Goal: Task Accomplishment & Management: Manage account settings

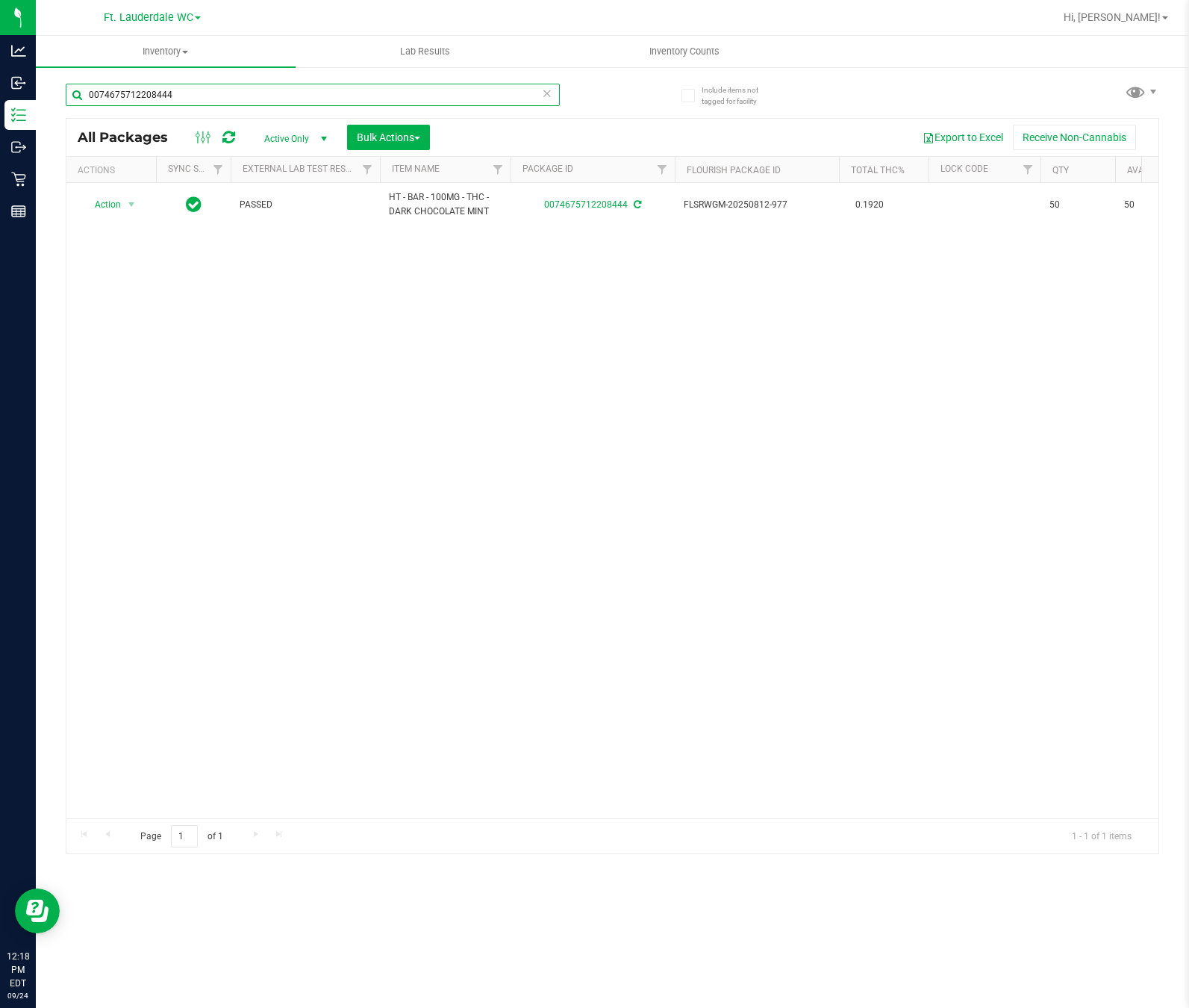
click at [186, 104] on input "0074675712208444" at bounding box center [312, 94] width 494 height 22
type input "D"
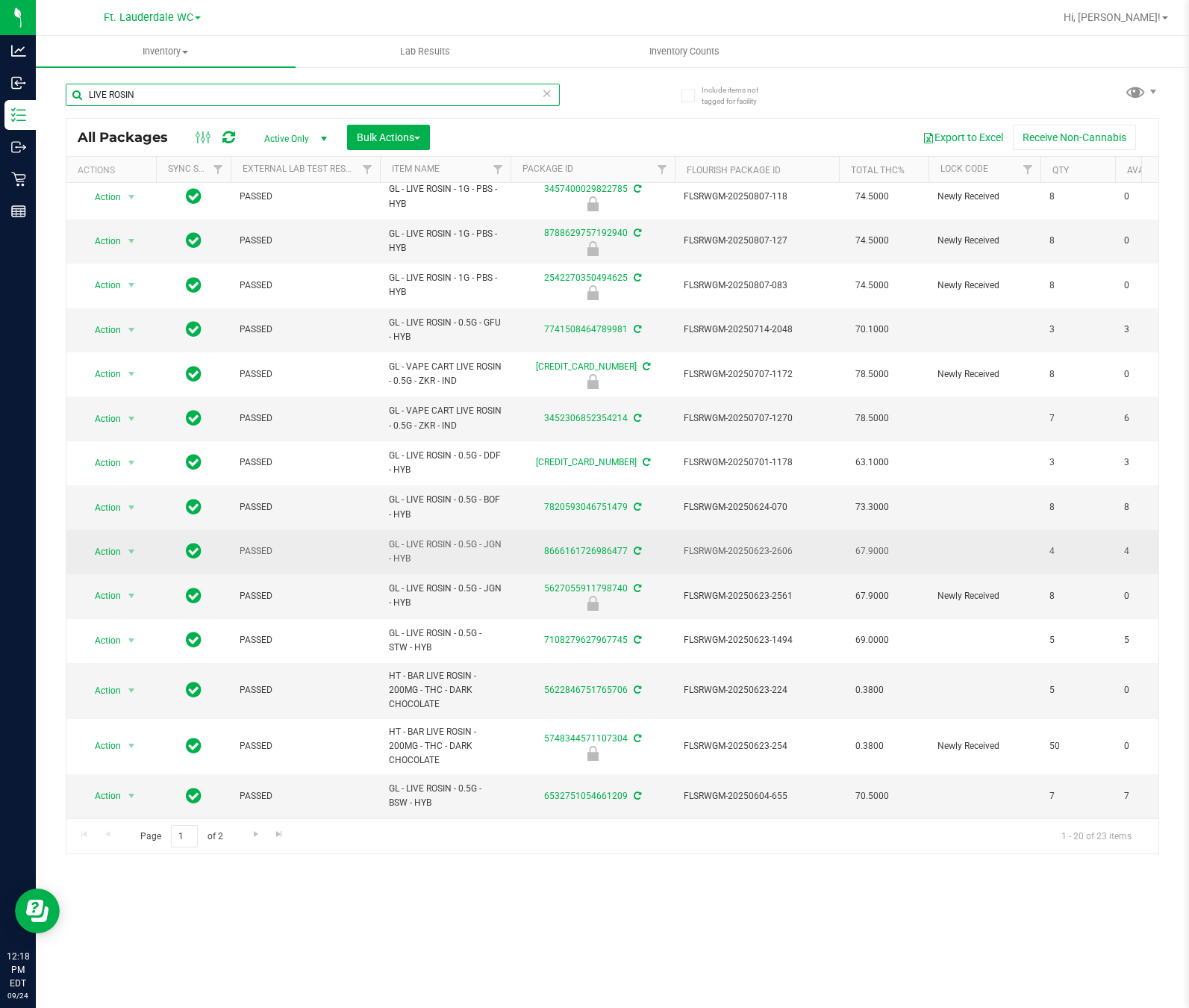
scroll to position [308, 0]
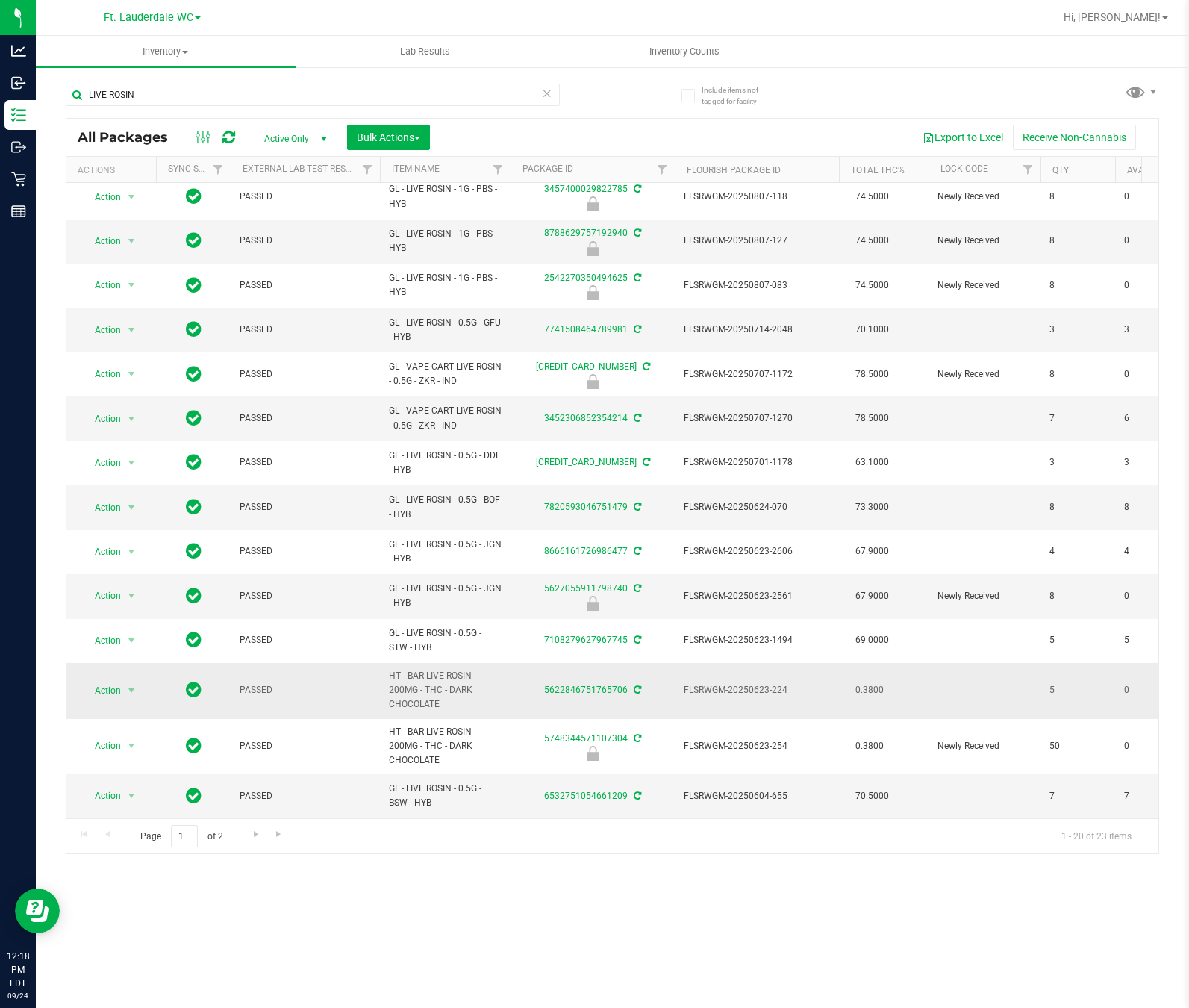
click at [444, 669] on span "HT - BAR LIVE ROSIN - 200MG - THC - DARK CHOCOLATE" at bounding box center [445, 690] width 113 height 43
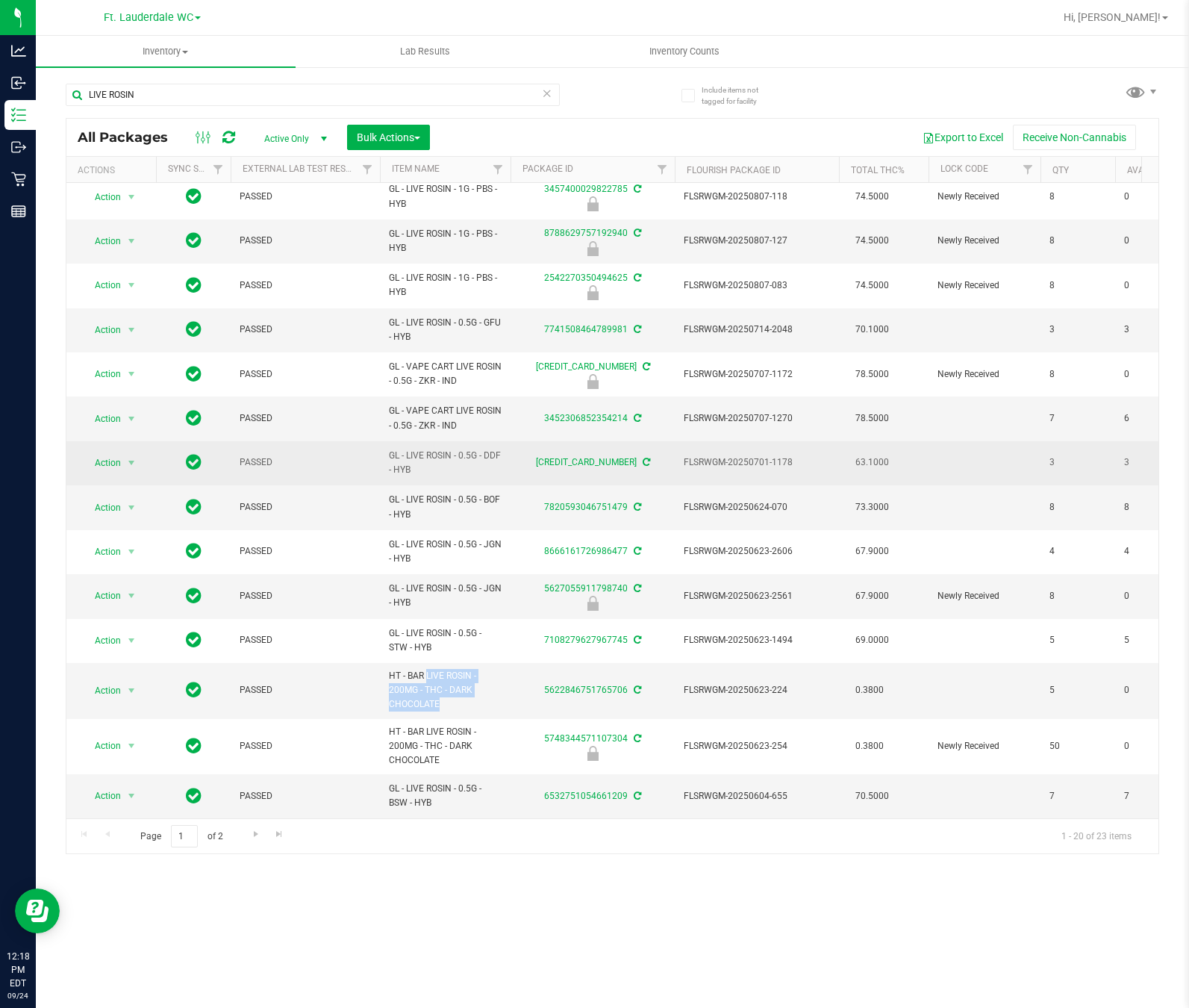
drag, startPoint x: 361, startPoint y: 486, endPoint x: 361, endPoint y: 417, distance: 69.0
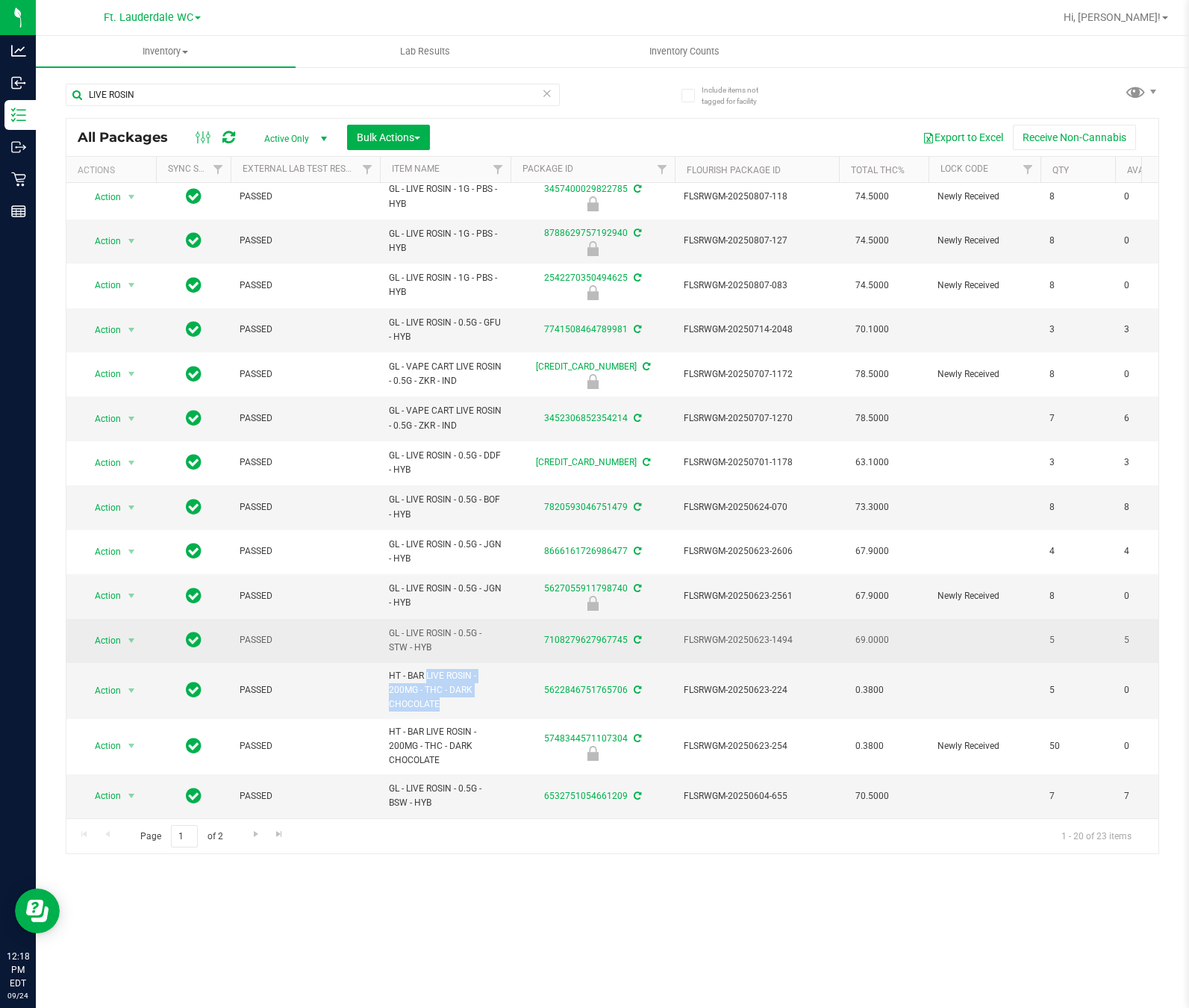
click at [424, 632] on td "GL - LIVE ROSIN - 0.5G - STW - HYB" at bounding box center [445, 641] width 130 height 44
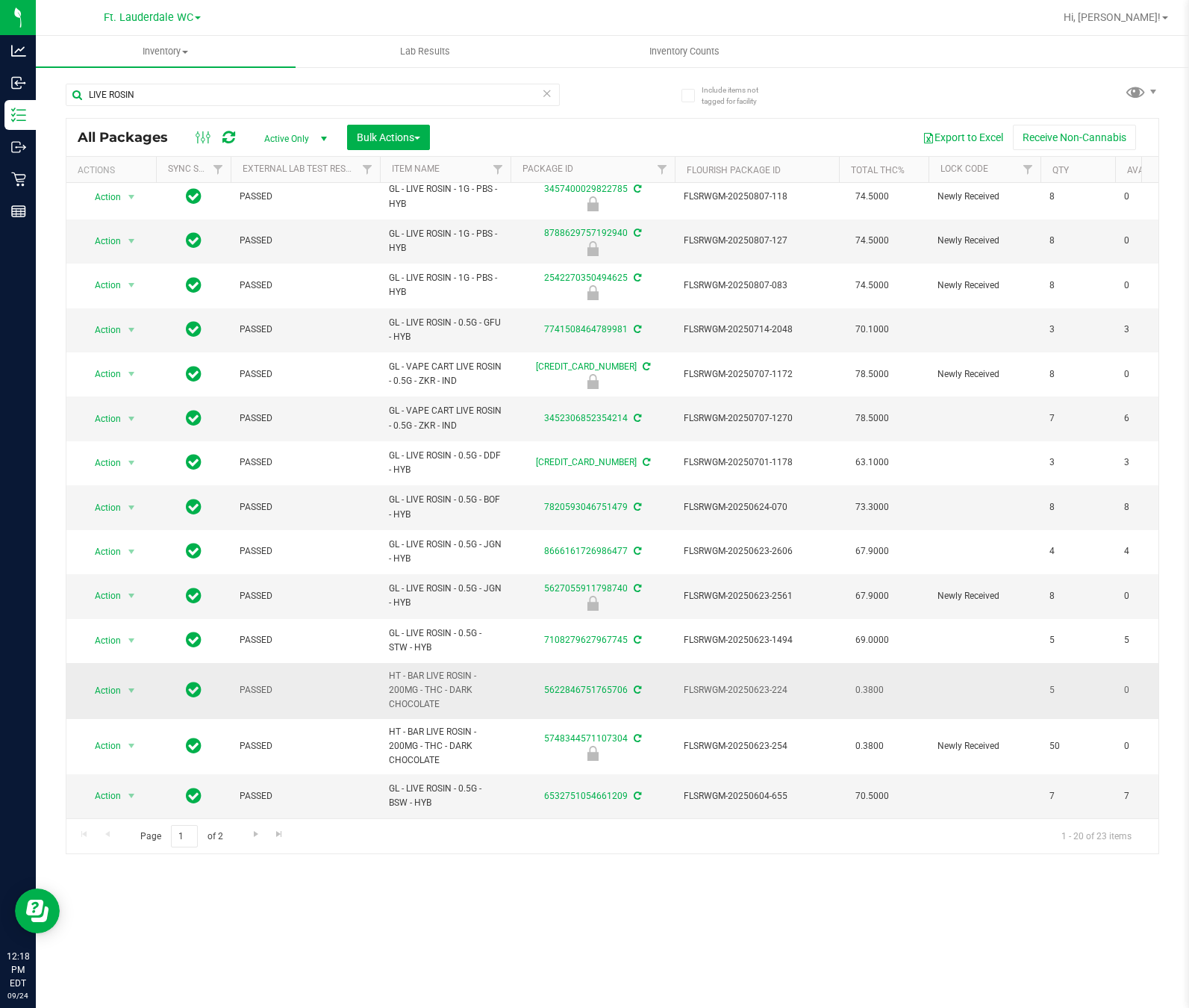
click at [429, 679] on span "HT - BAR LIVE ROSIN - 200MG - THC - DARK CHOCOLATE" at bounding box center [445, 690] width 113 height 43
click at [421, 669] on span "HT - BAR LIVE ROSIN - 200MG - THC - DARK CHOCOLATE" at bounding box center [445, 690] width 113 height 43
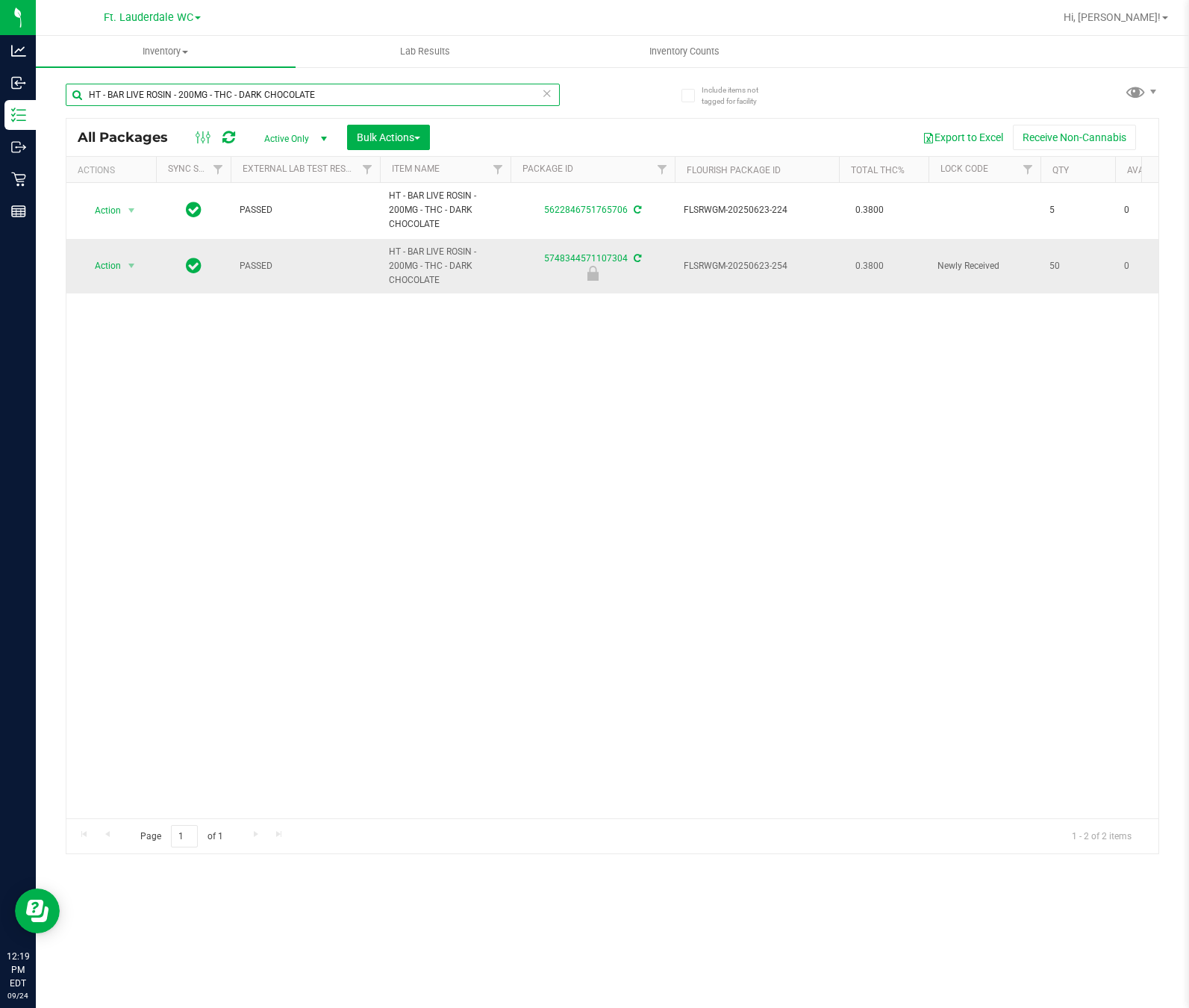
type input "HT - BAR LIVE ROSIN - 200MG - THC - DARK CHOCOLATE"
click at [106, 274] on span "Action" at bounding box center [101, 266] width 40 height 21
click at [128, 429] on li "Unlock package" at bounding box center [130, 433] width 97 height 22
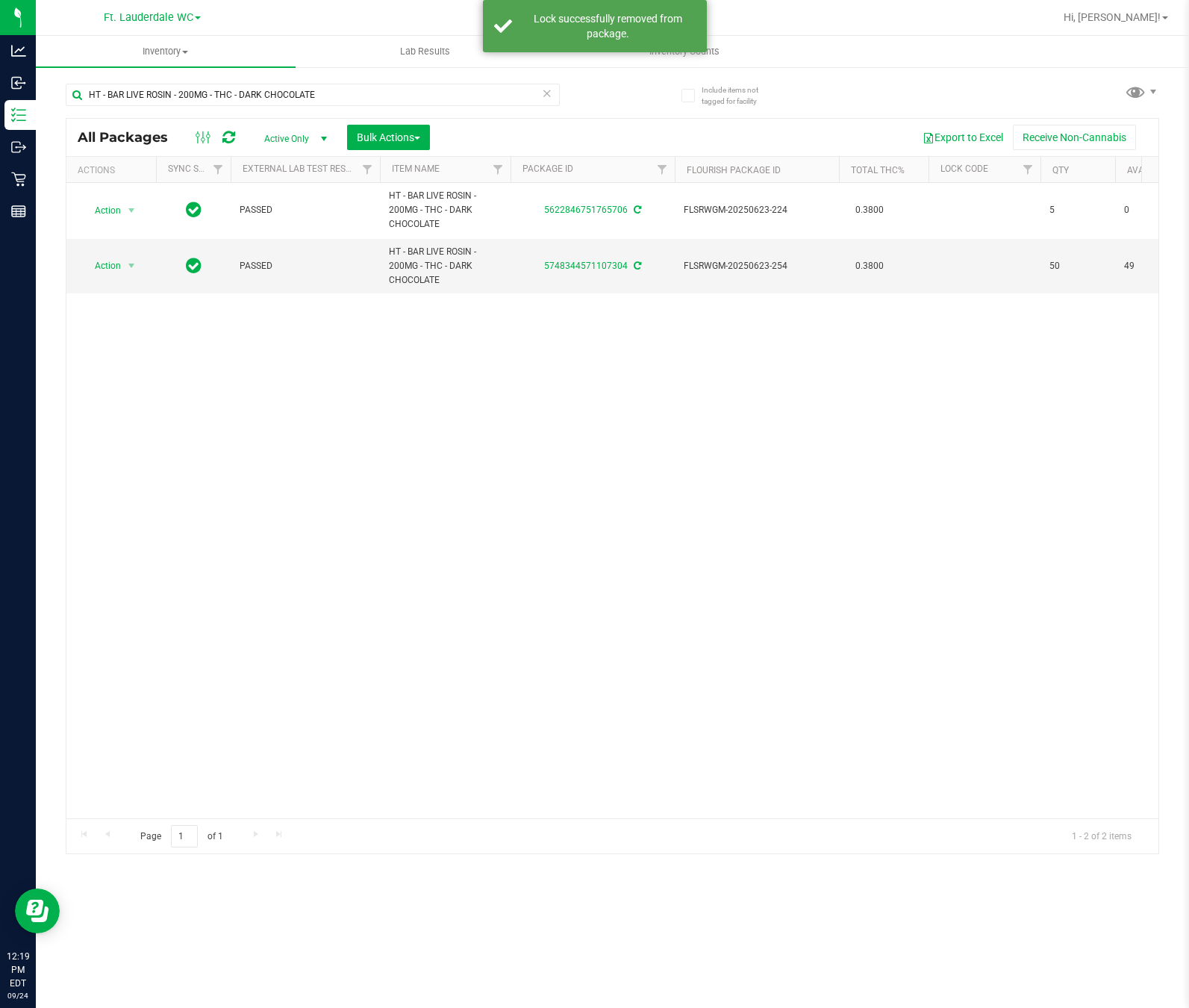
click at [310, 542] on div "Action Action Adjust qty Create package Edit attributes Global inventory Locate…" at bounding box center [612, 500] width 1092 height 635
click at [347, 548] on div "Action Action Adjust qty Create package Edit attributes Global inventory Locate…" at bounding box center [612, 500] width 1092 height 635
click at [365, 610] on div "Action Action Adjust qty Create package Edit attributes Global inventory Locate…" at bounding box center [612, 500] width 1092 height 635
click at [552, 126] on div "Export to Excel Receive Non-Cannabis" at bounding box center [794, 137] width 706 height 26
click at [547, 91] on icon at bounding box center [547, 92] width 11 height 18
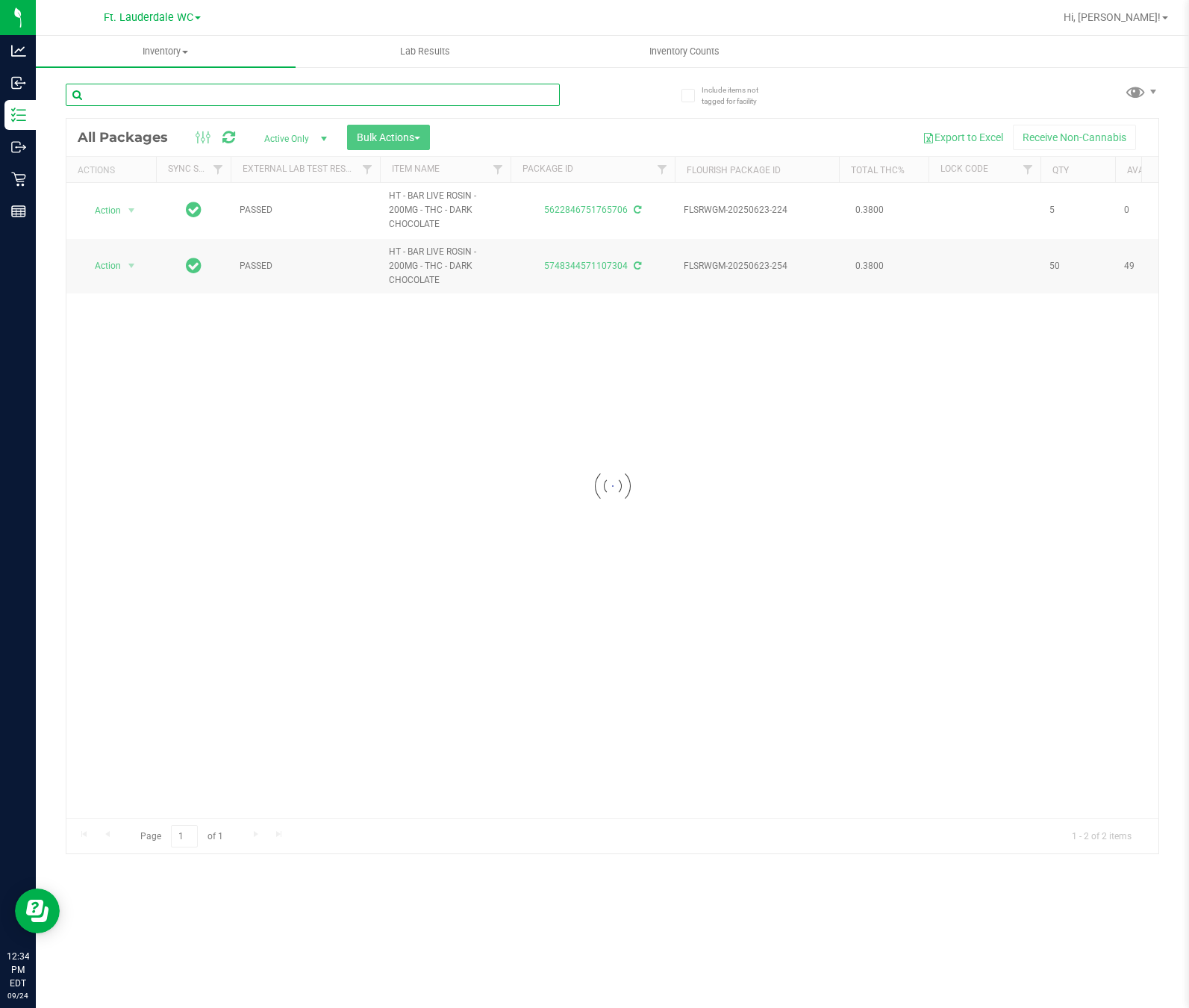
click at [278, 97] on input "text" at bounding box center [312, 94] width 494 height 22
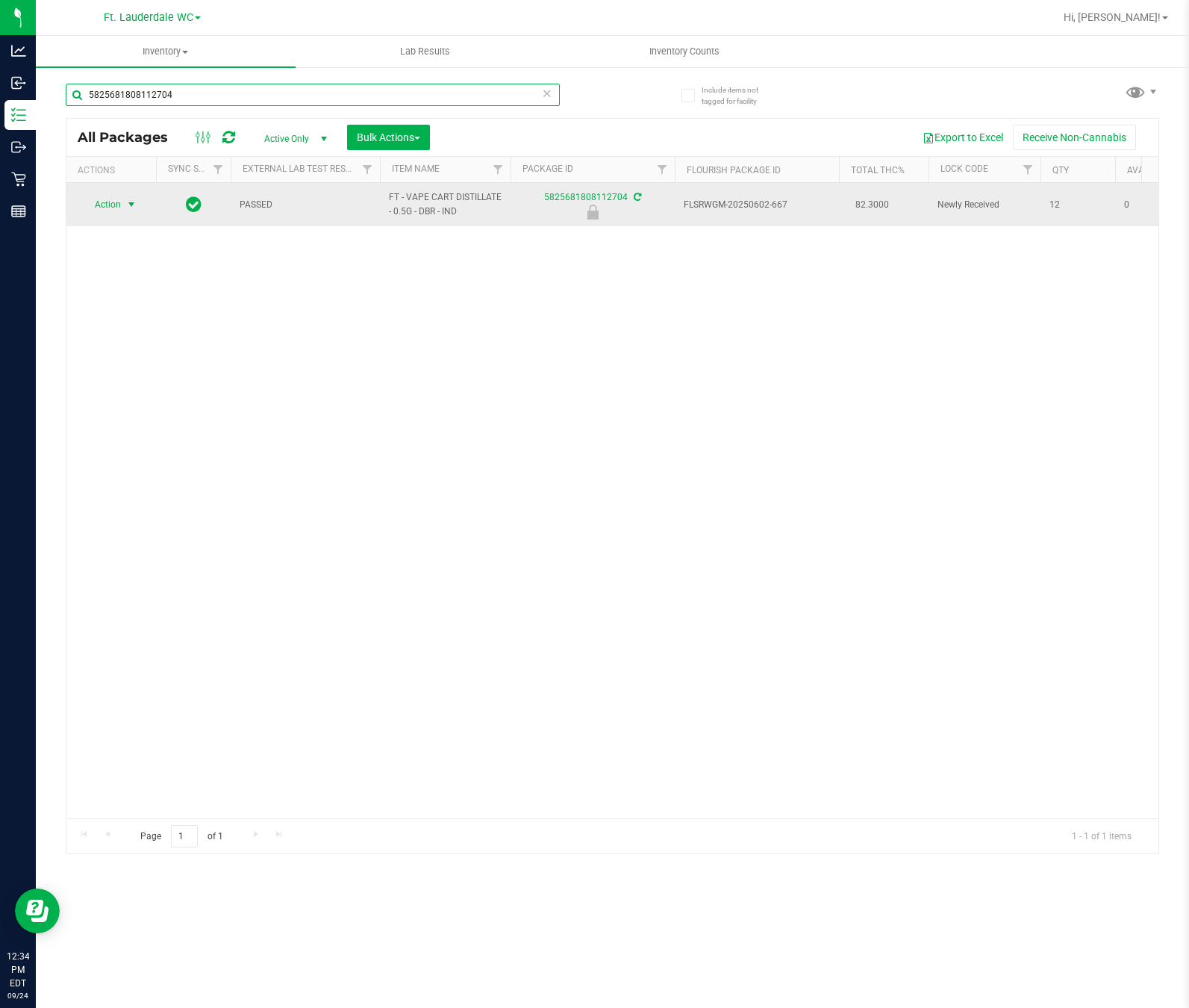
type input "5825681808112704"
click at [130, 206] on span "select" at bounding box center [130, 204] width 12 height 12
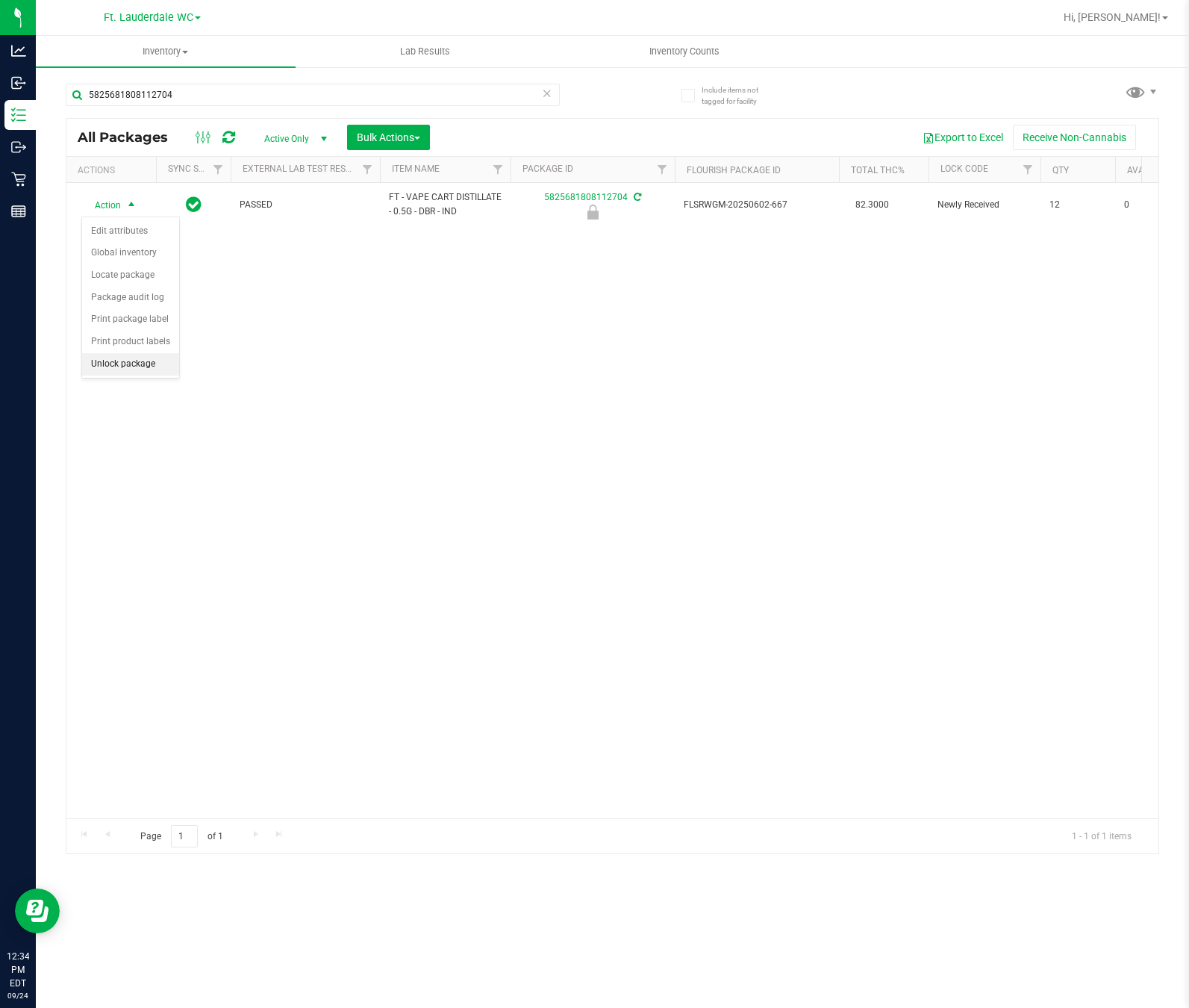
click at [130, 375] on li "Unlock package" at bounding box center [130, 364] width 97 height 22
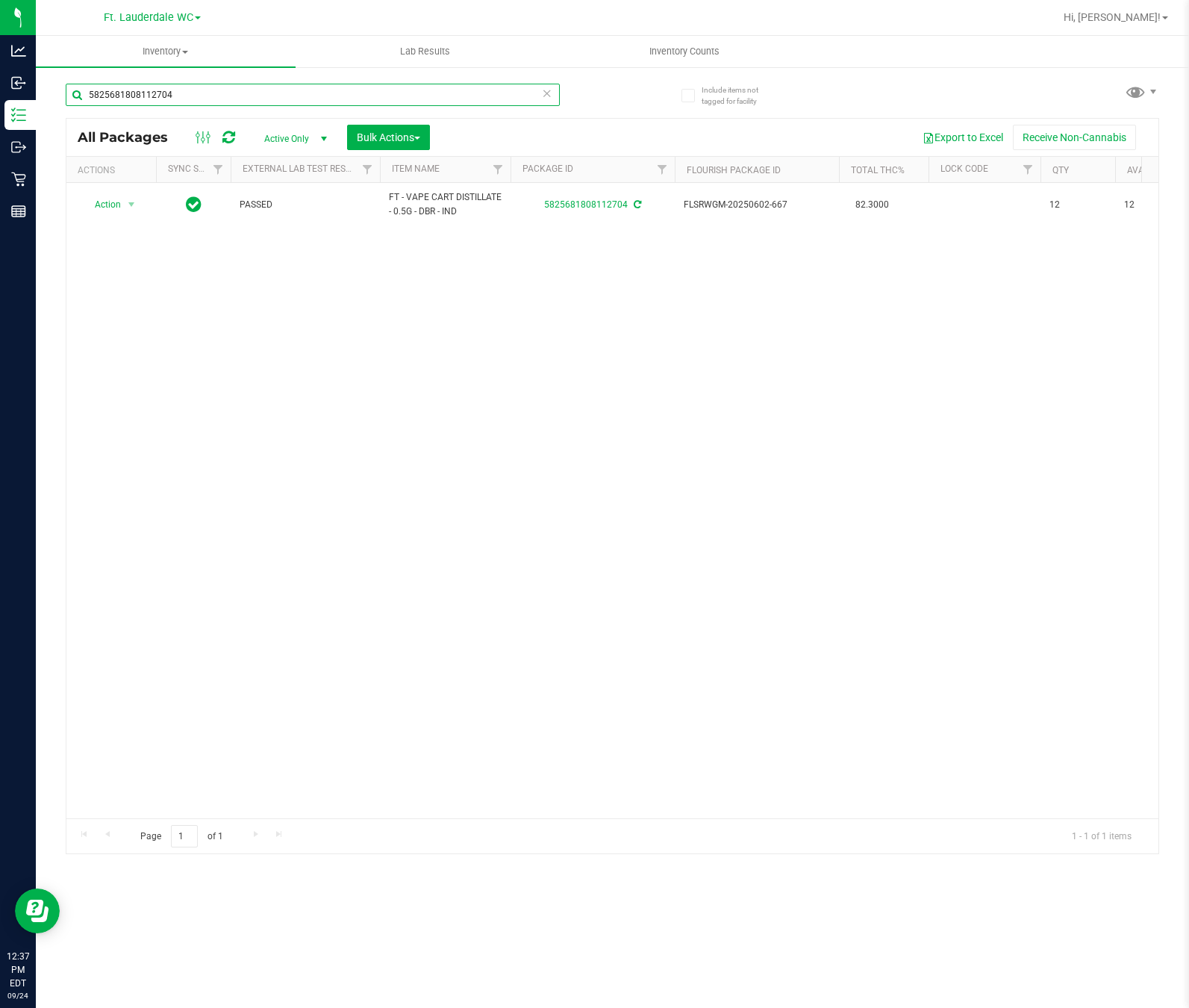
click at [533, 97] on input "5825681808112704" at bounding box center [312, 94] width 494 height 22
click at [566, 64] on uib-tab-heading "Inventory Counts" at bounding box center [684, 51] width 258 height 30
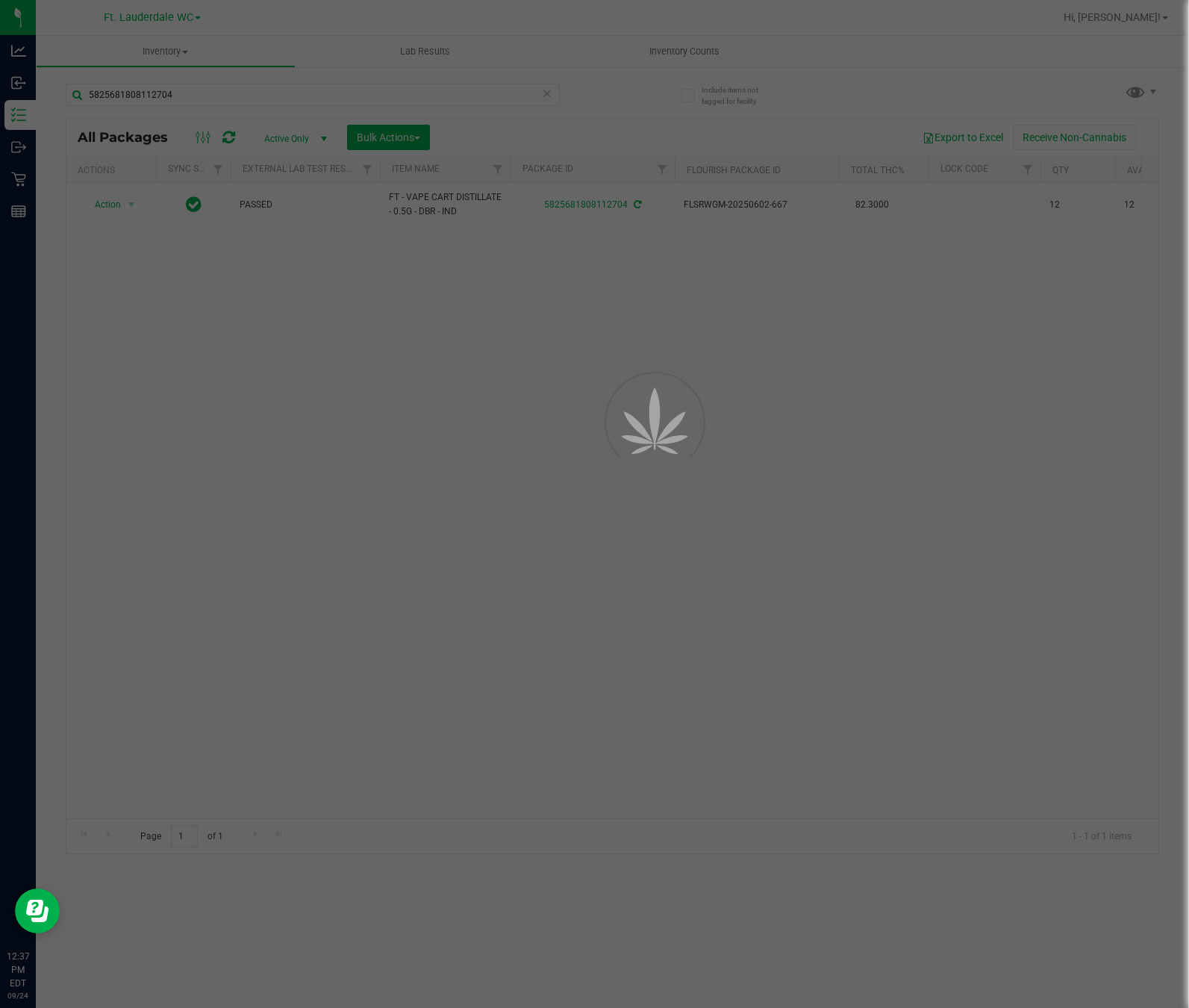
click at [557, 91] on div at bounding box center [594, 504] width 1189 height 1008
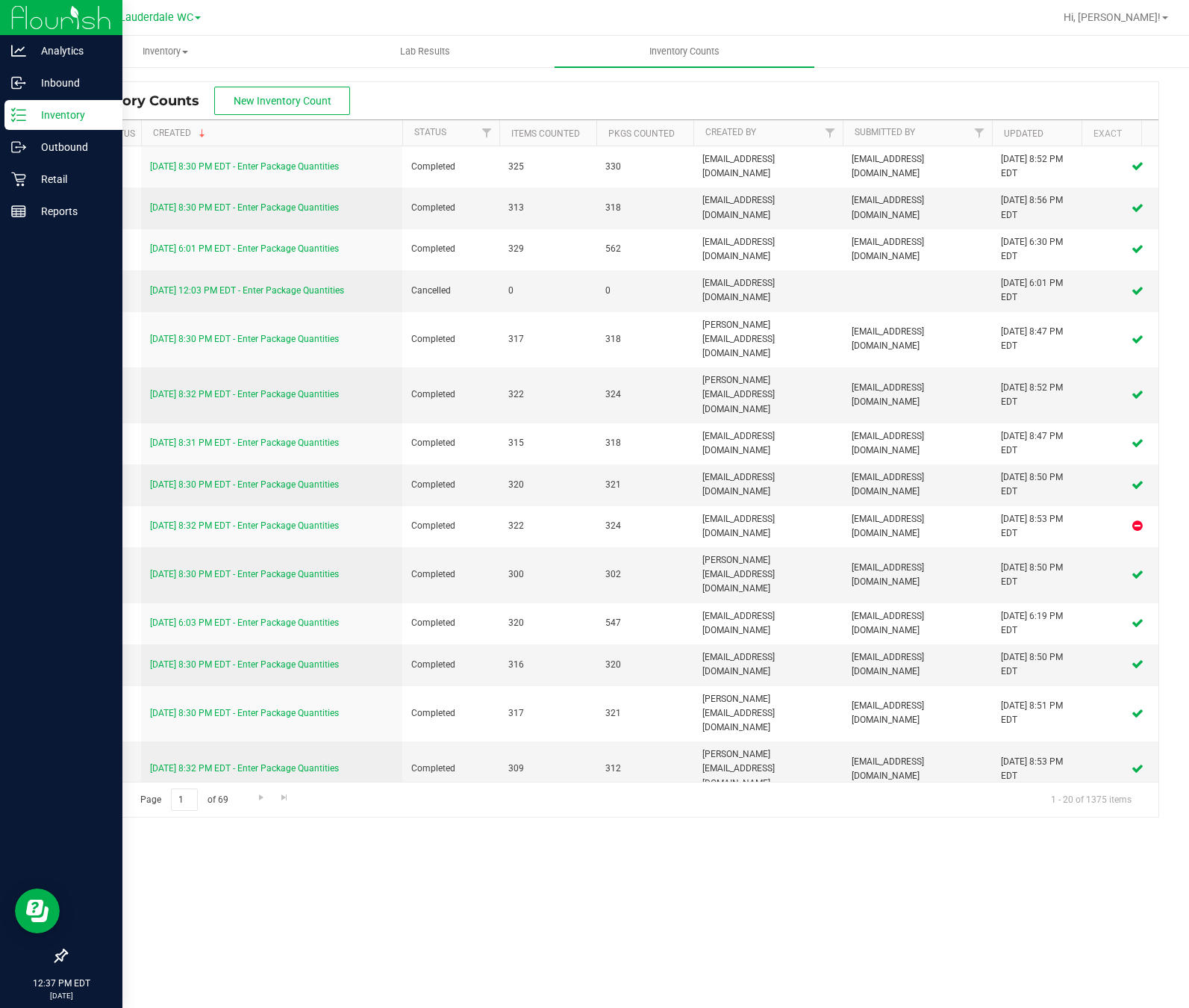
click at [22, 110] on line at bounding box center [20, 110] width 8 height 0
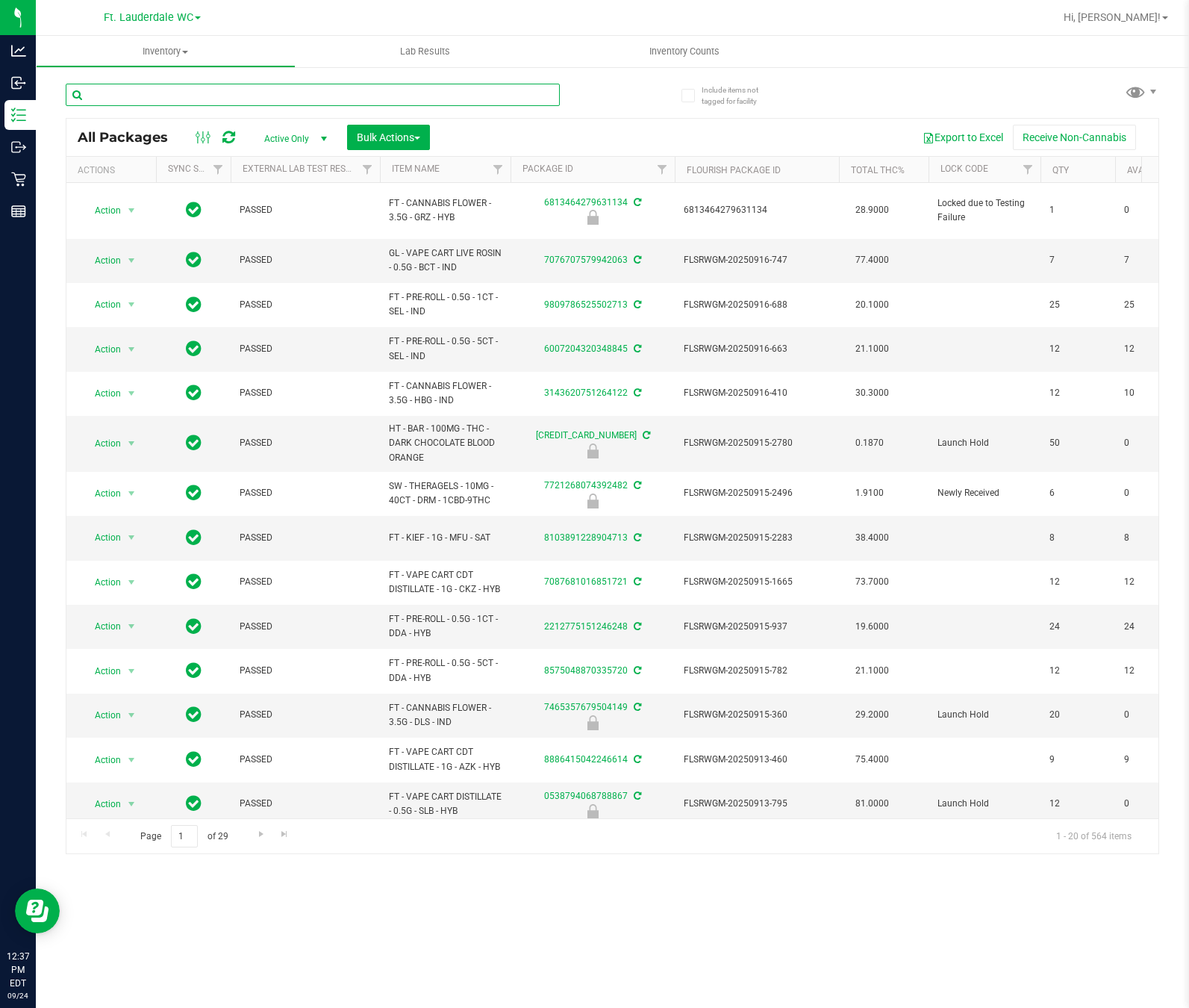
click at [233, 92] on input "text" at bounding box center [312, 94] width 494 height 22
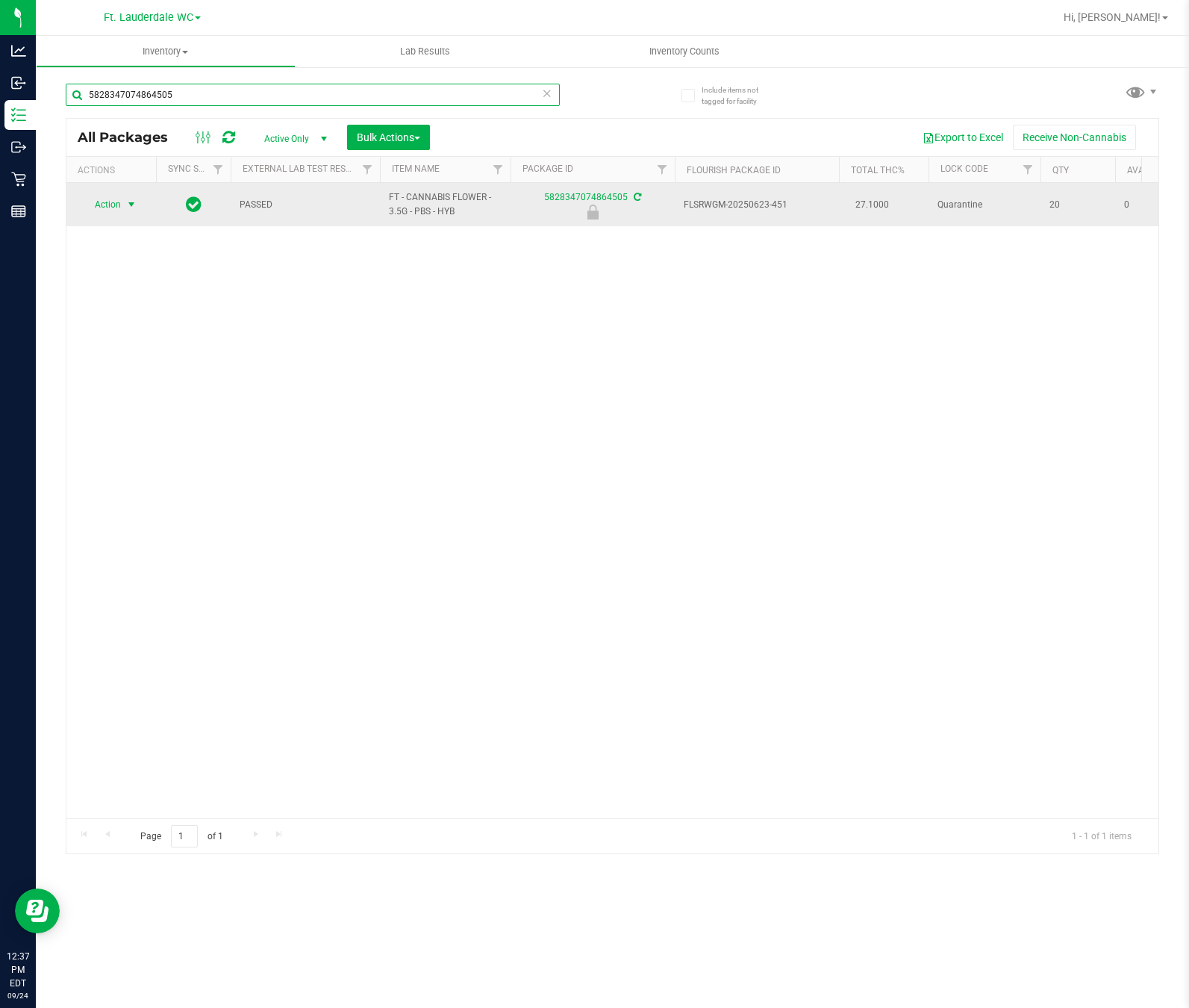
type input "5828347074864505"
click at [129, 204] on span "select" at bounding box center [130, 204] width 12 height 12
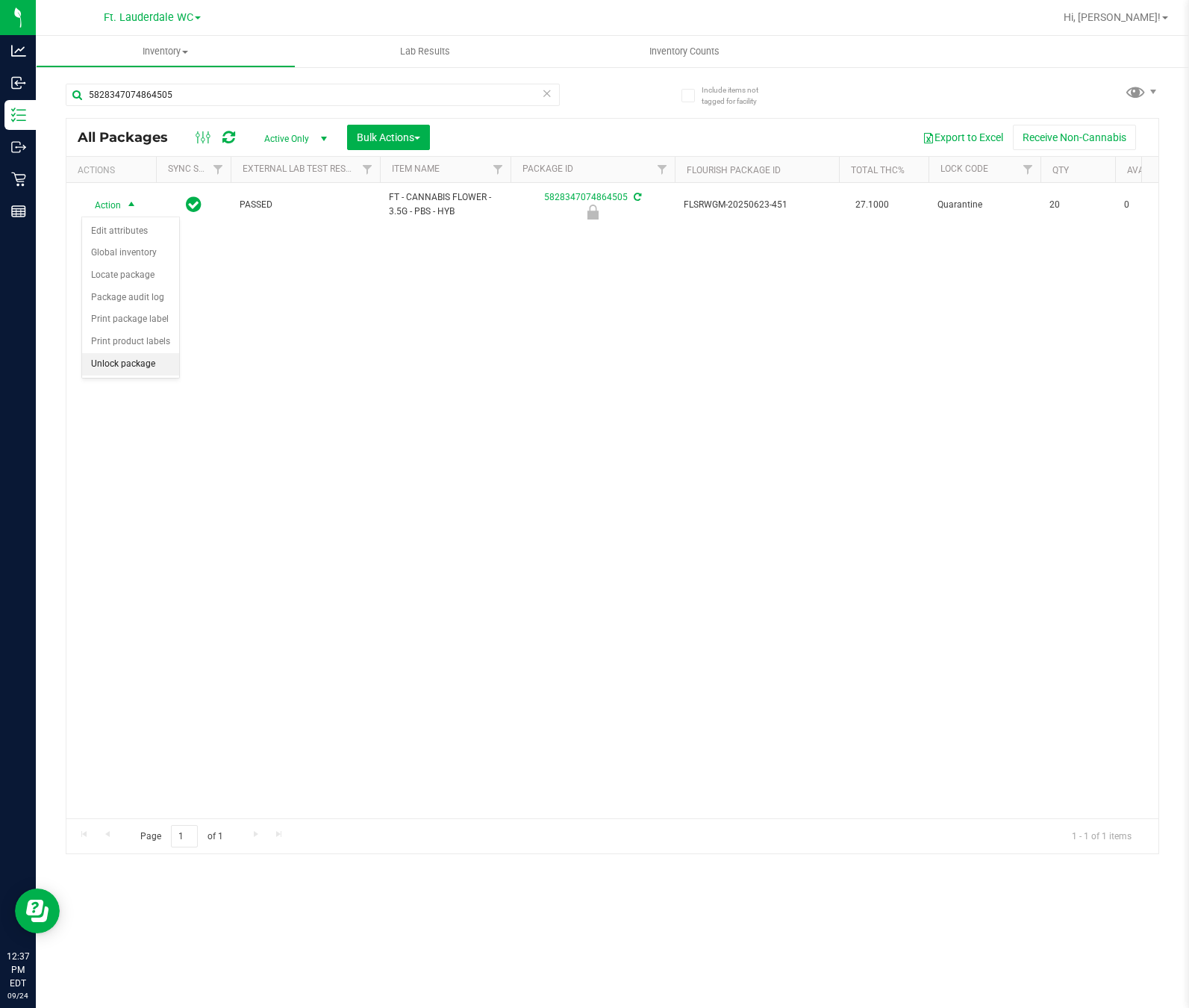
click at [130, 368] on li "Unlock package" at bounding box center [130, 364] width 97 height 22
click at [242, 77] on div "5828347074864505" at bounding box center [339, 94] width 547 height 48
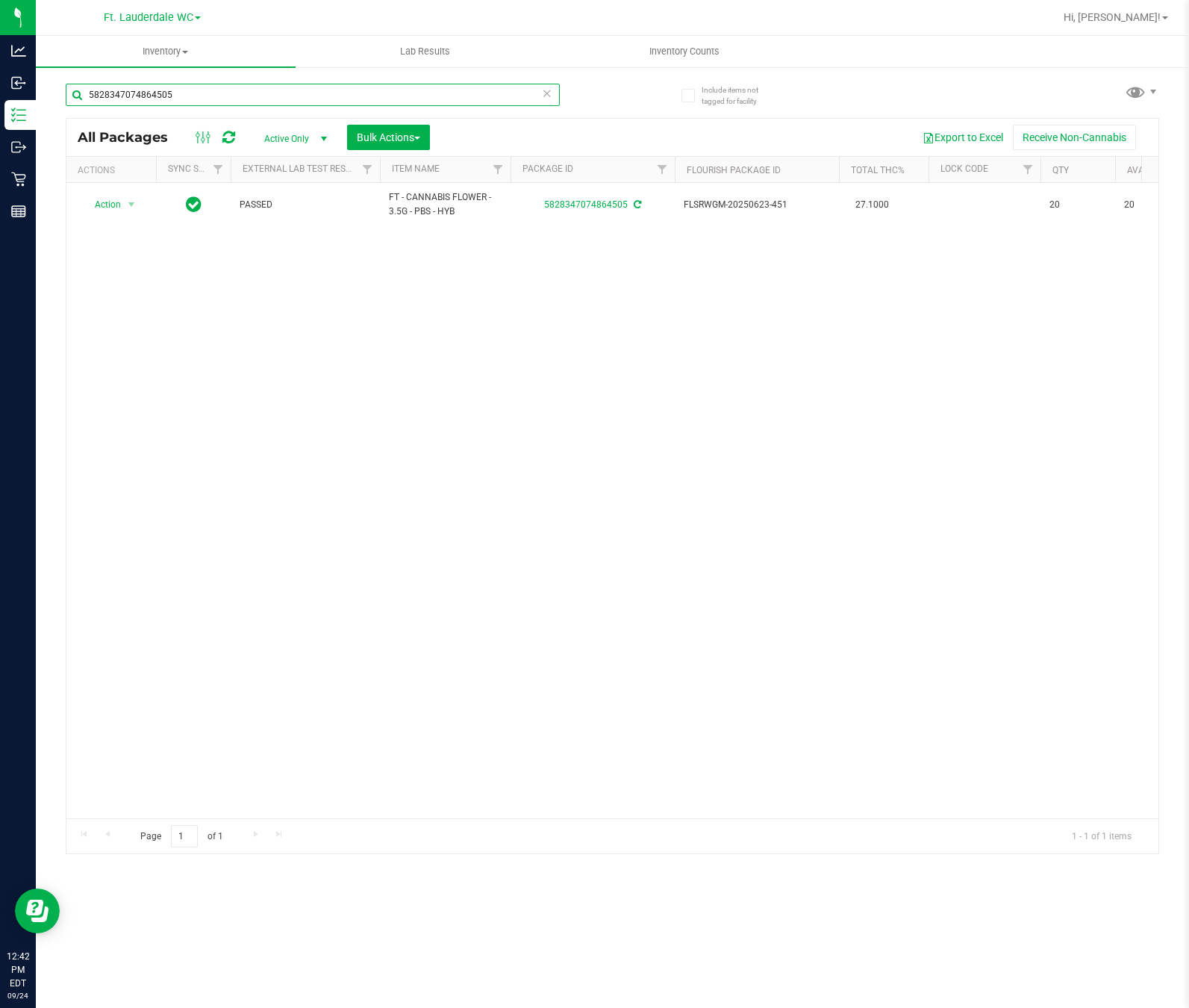
click at [240, 91] on input "5828347074864505" at bounding box center [312, 94] width 494 height 22
type input "1-AUG25SEL01-0910"
click at [390, 699] on div "Action Action Adjust qty Create package Edit attributes Global inventory Locate…" at bounding box center [612, 500] width 1092 height 635
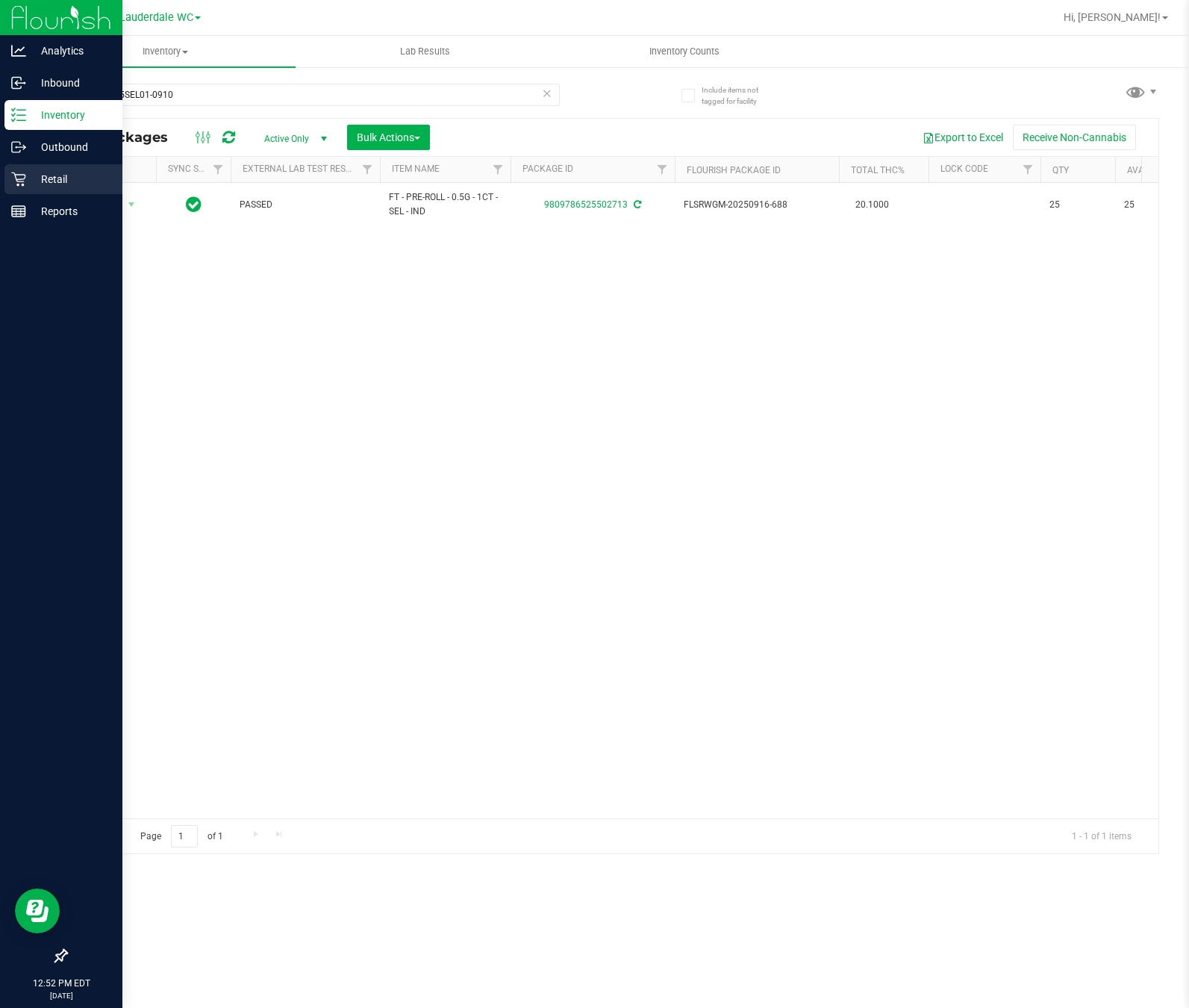
click at [44, 164] on div "Retail" at bounding box center [63, 179] width 118 height 30
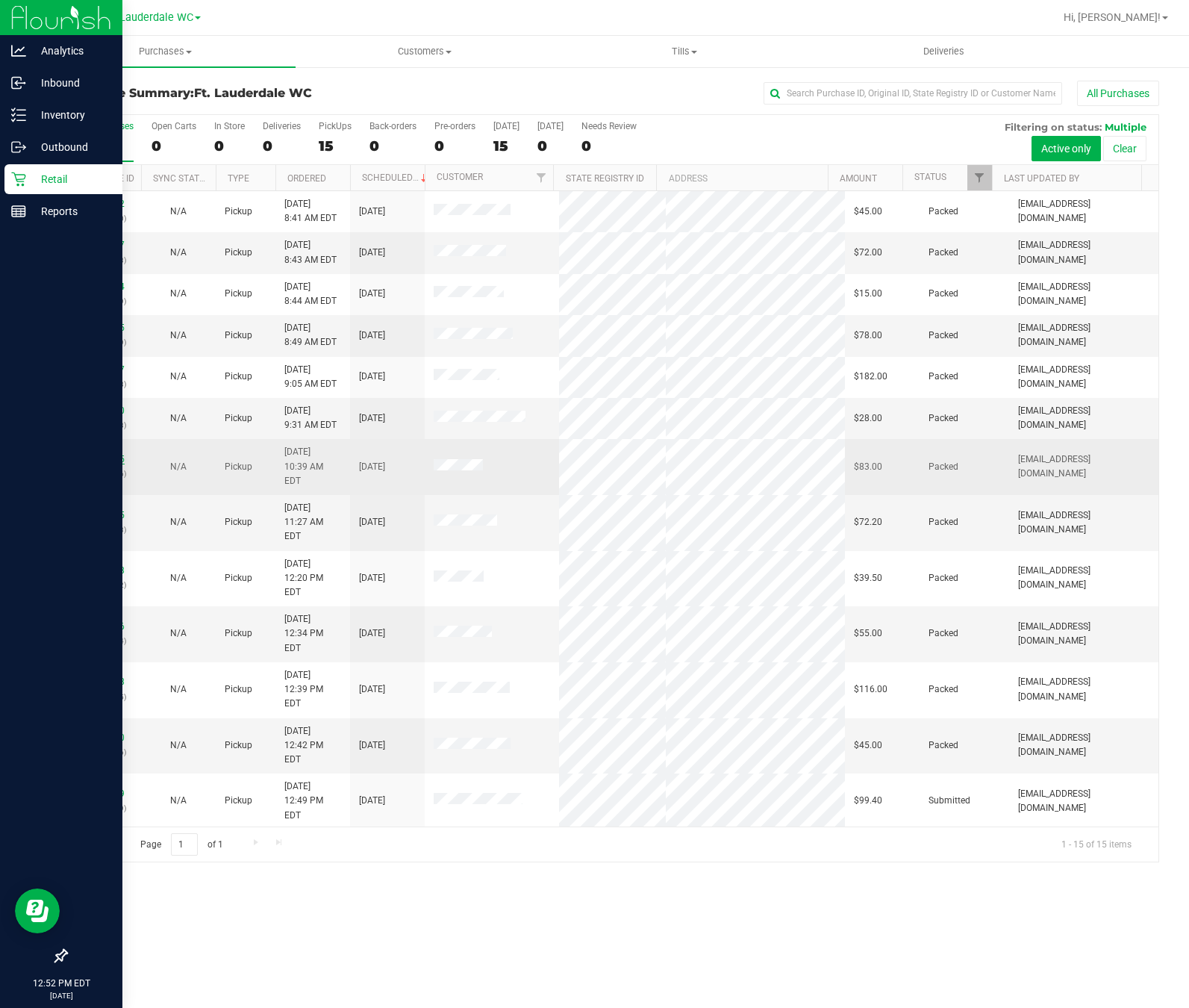
click at [91, 453] on link "11997825" at bounding box center [103, 459] width 42 height 11
